Goal: Information Seeking & Learning: Learn about a topic

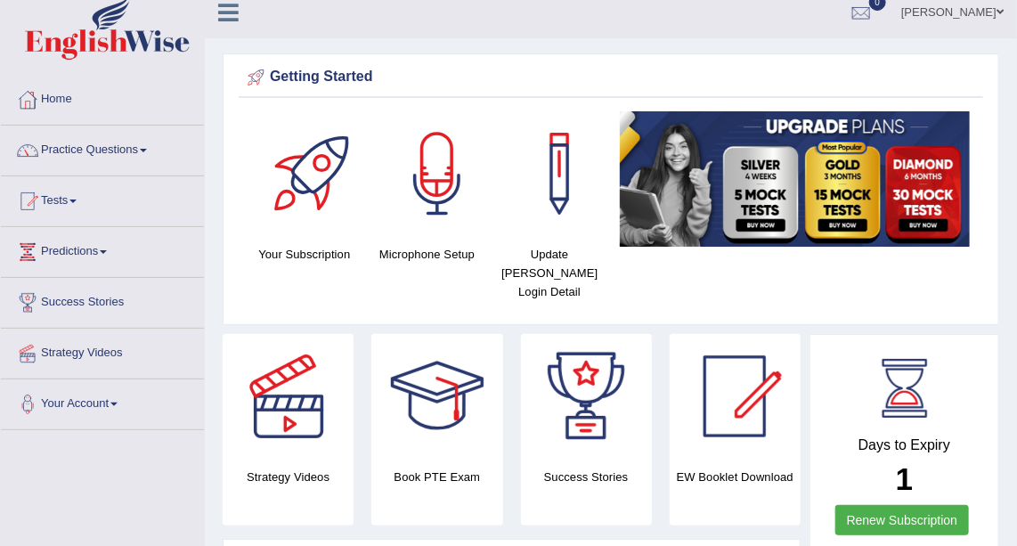
scroll to position [16, 0]
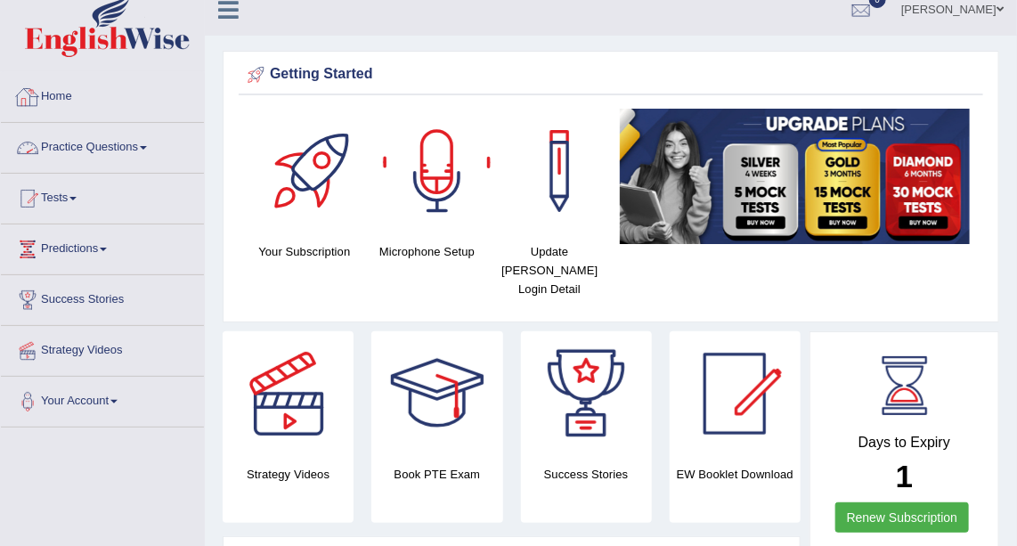
click at [124, 141] on link "Practice Questions" at bounding box center [102, 145] width 203 height 45
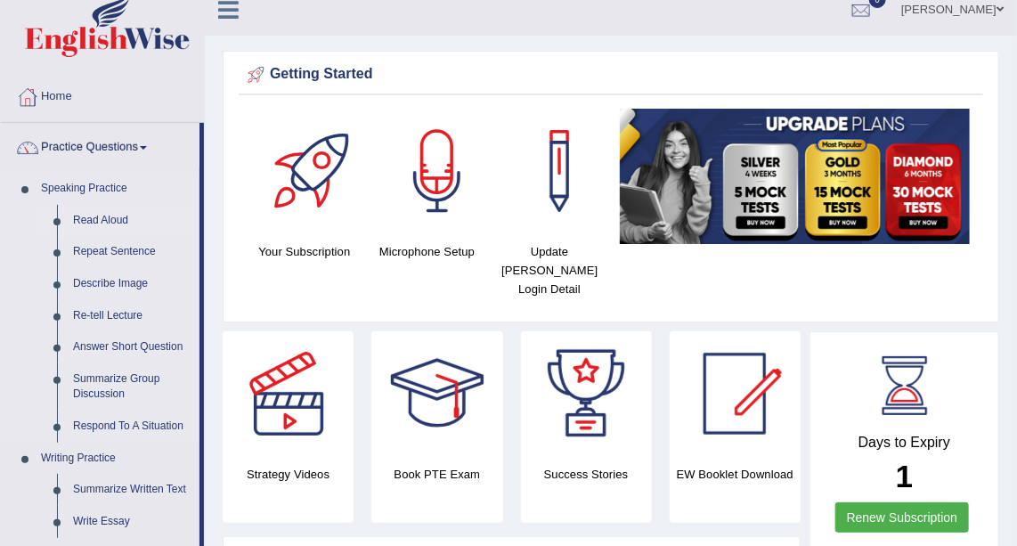
click at [108, 215] on link "Read Aloud" at bounding box center [132, 221] width 134 height 32
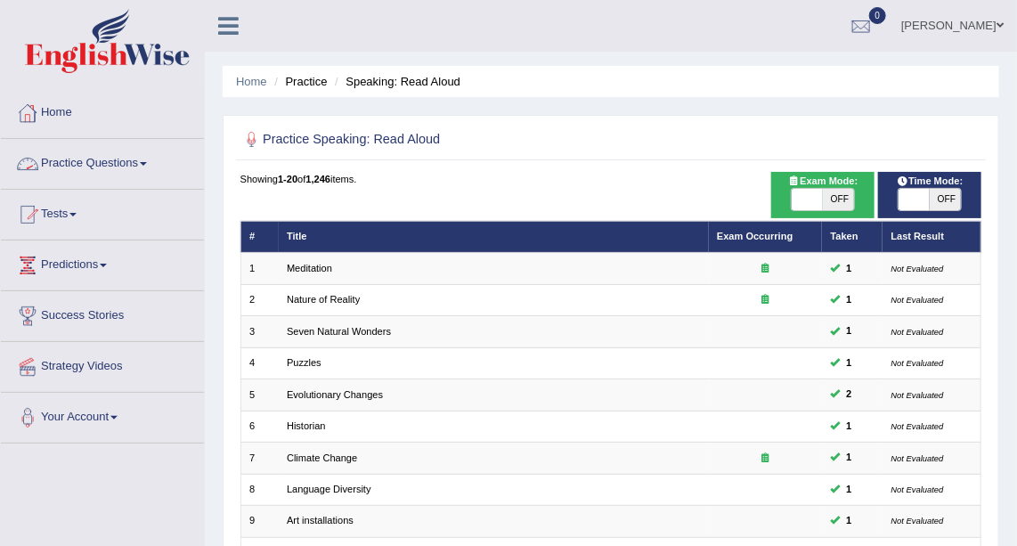
click at [97, 151] on link "Practice Questions" at bounding box center [102, 161] width 203 height 45
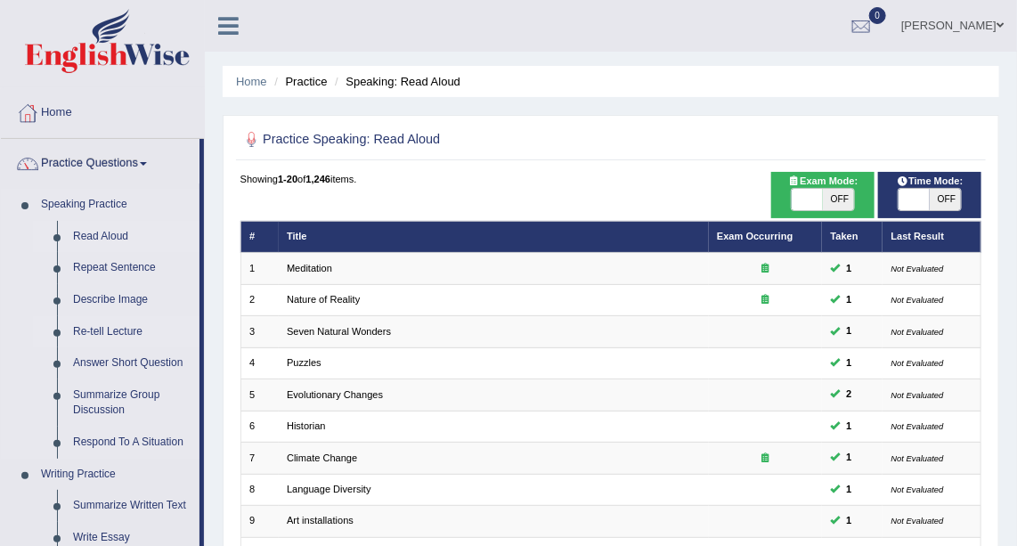
click at [105, 334] on link "Re-tell Lecture" at bounding box center [132, 332] width 134 height 32
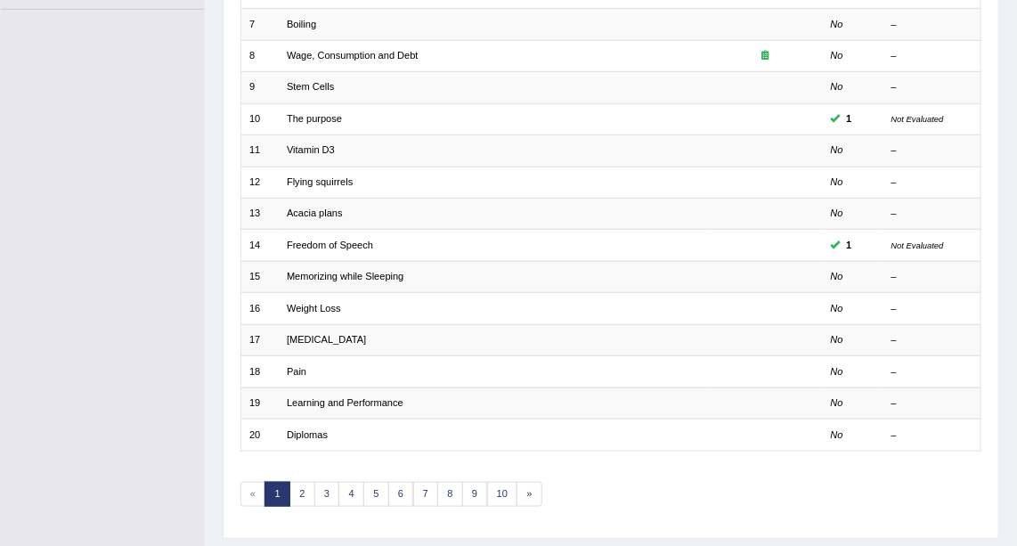
scroll to position [442, 0]
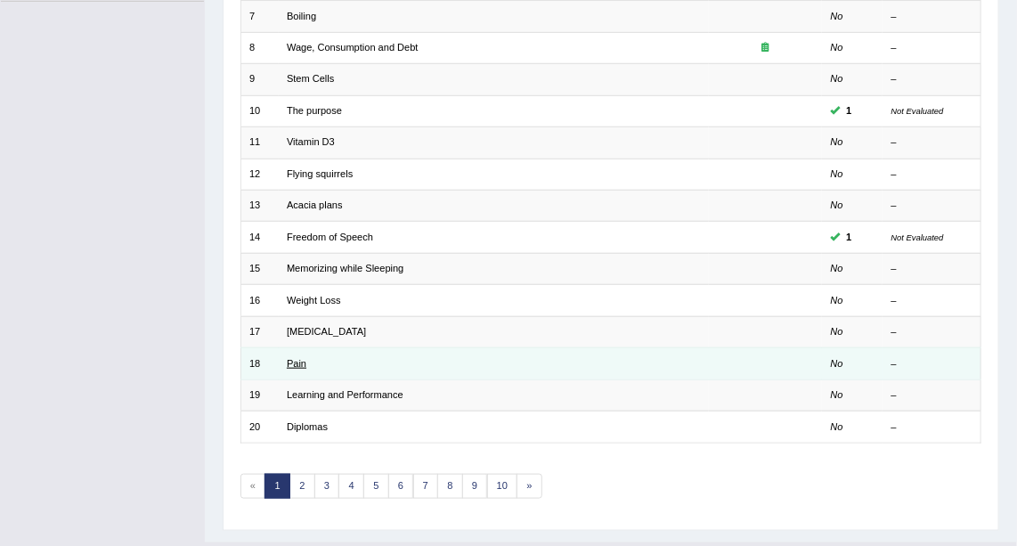
click at [298, 361] on link "Pain" at bounding box center [297, 363] width 20 height 11
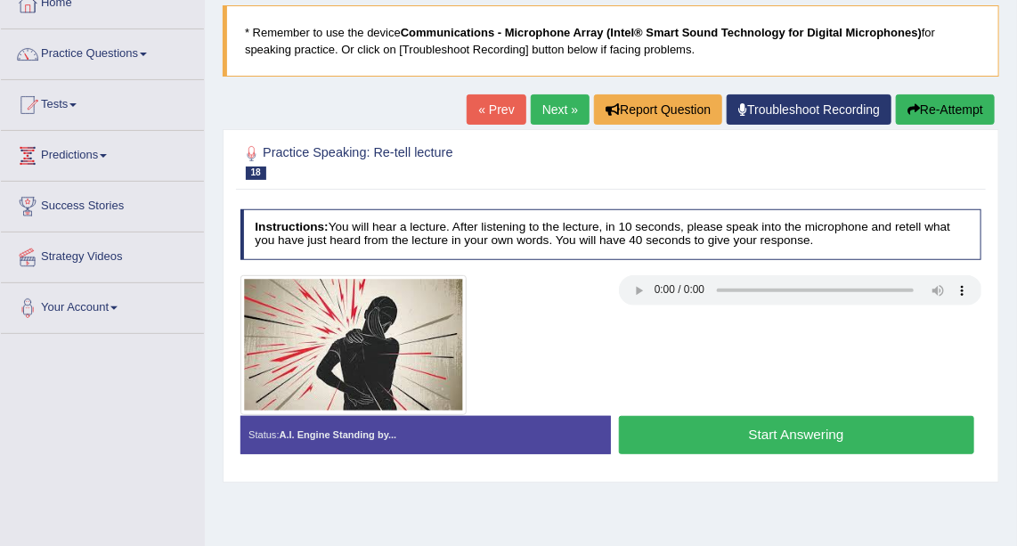
scroll to position [114, 0]
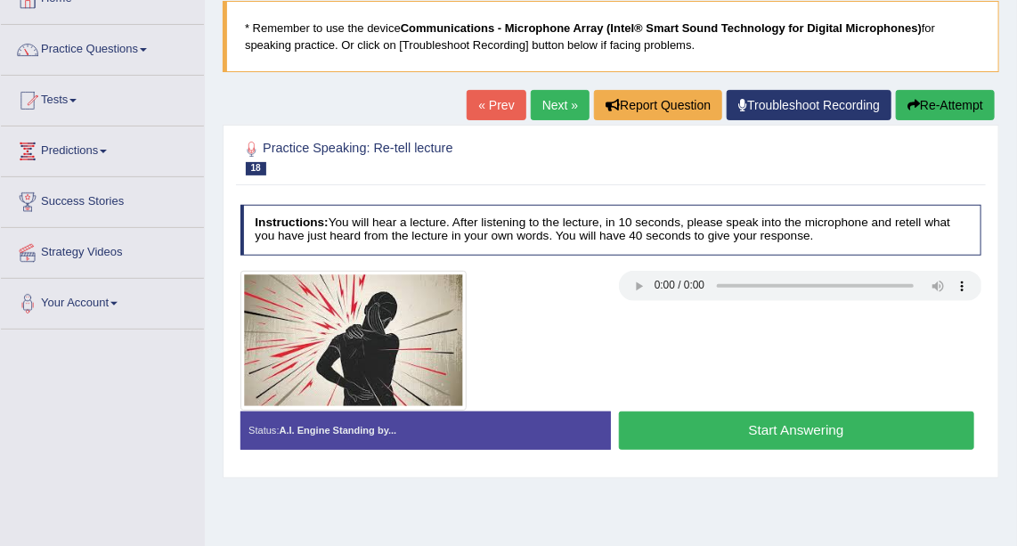
click at [672, 298] on audio at bounding box center [800, 286] width 363 height 30
click at [566, 112] on link "Next »" at bounding box center [560, 105] width 59 height 30
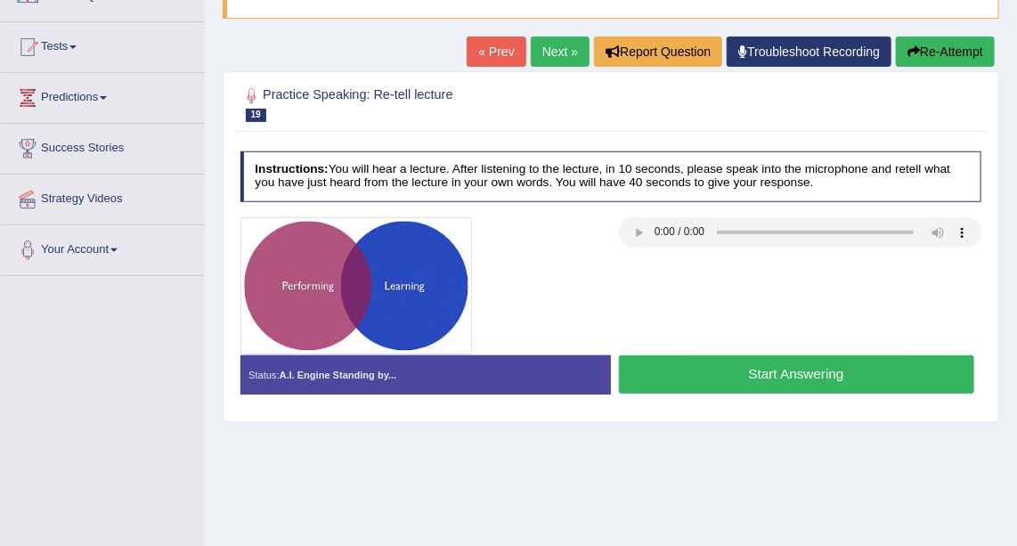
scroll to position [182, 0]
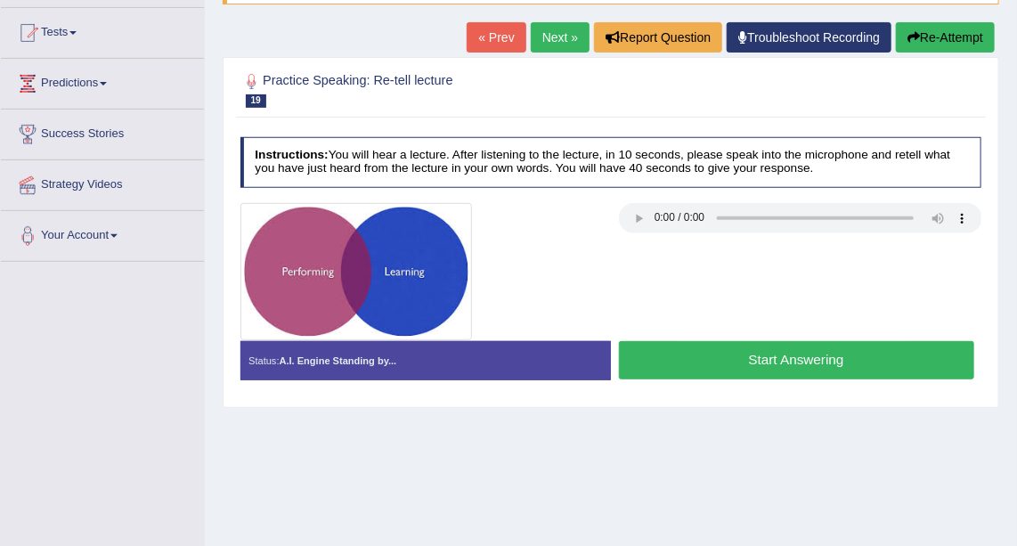
click at [579, 465] on div "Home Practice Speaking: Re-tell lecture Learning and Performance * Remember to …" at bounding box center [611, 263] width 812 height 890
